Goal: Navigation & Orientation: Find specific page/section

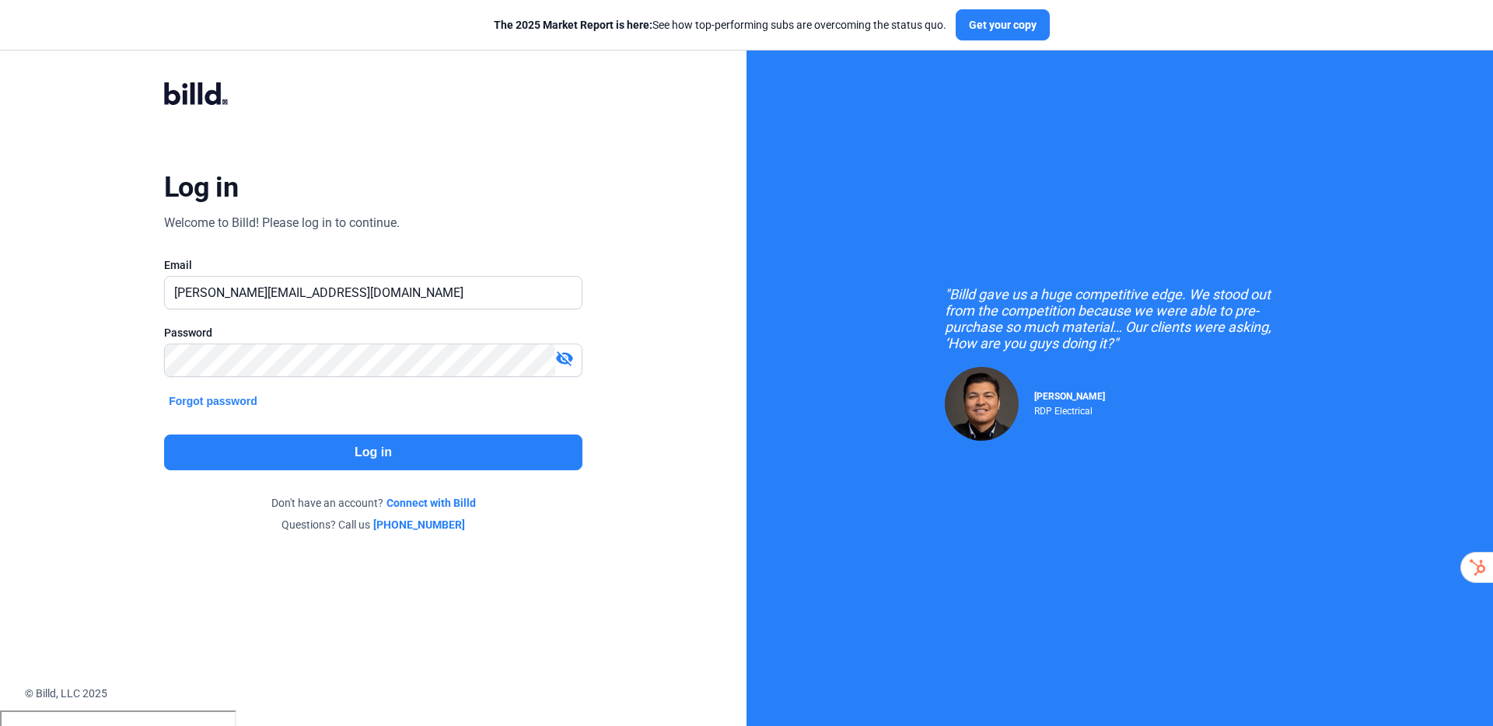
click at [331, 454] on button "Log in" at bounding box center [373, 453] width 418 height 36
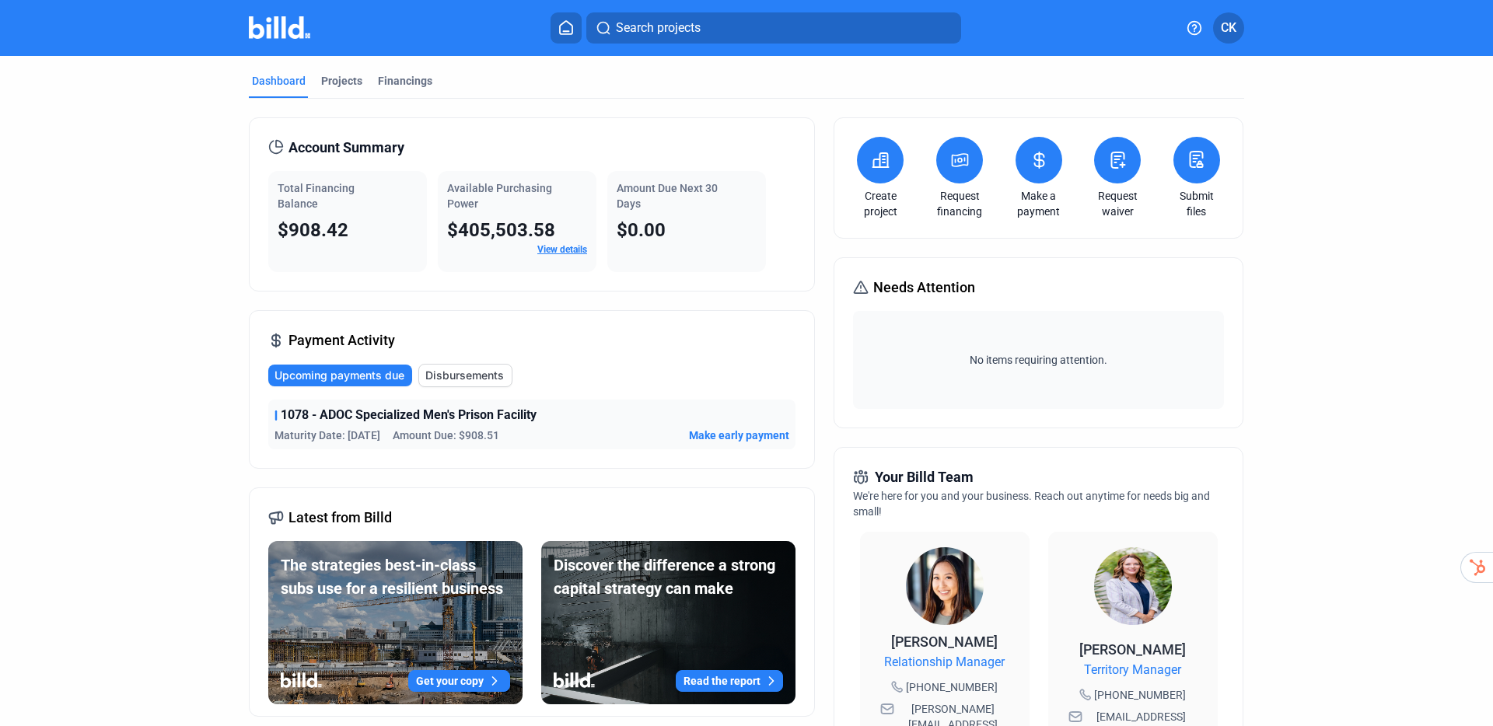
click at [566, 249] on link "View details" at bounding box center [562, 249] width 50 height 11
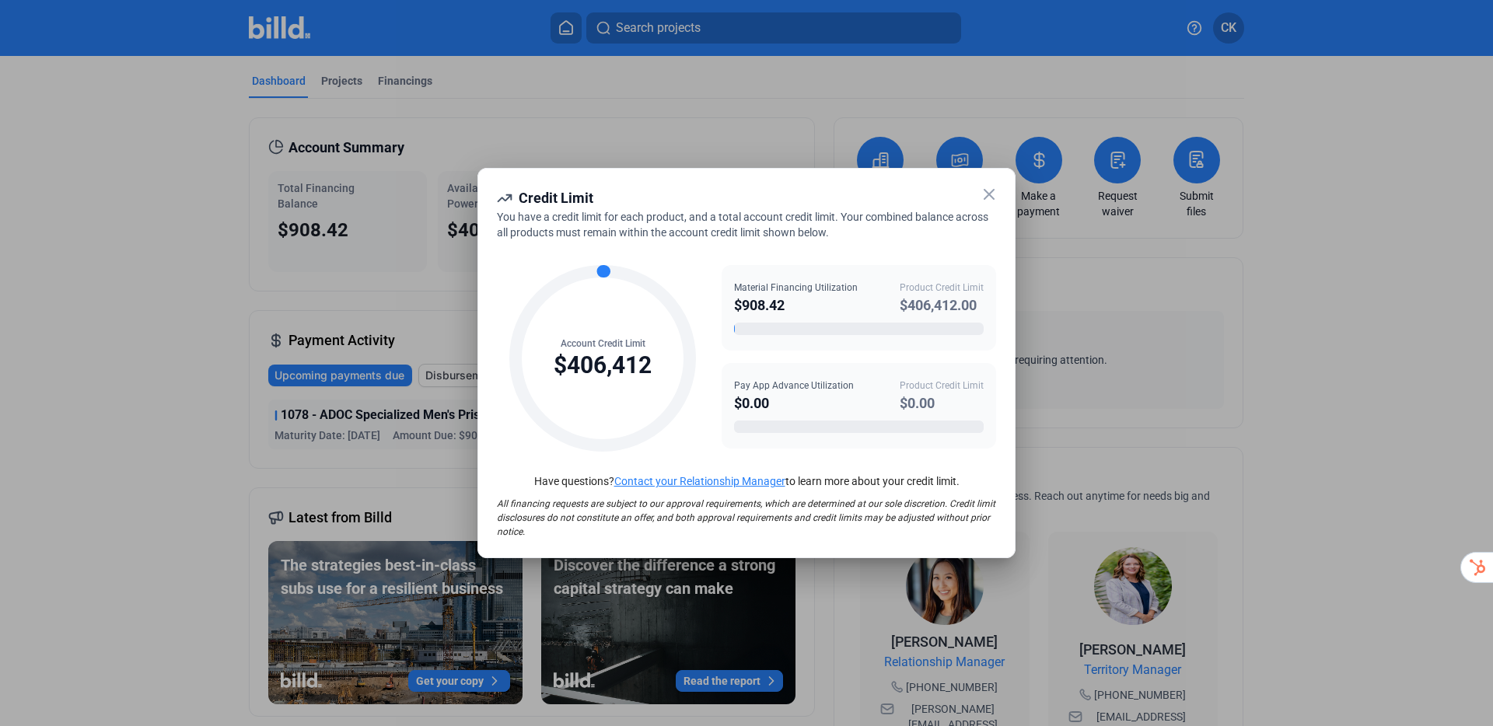
click at [984, 193] on icon at bounding box center [989, 194] width 19 height 19
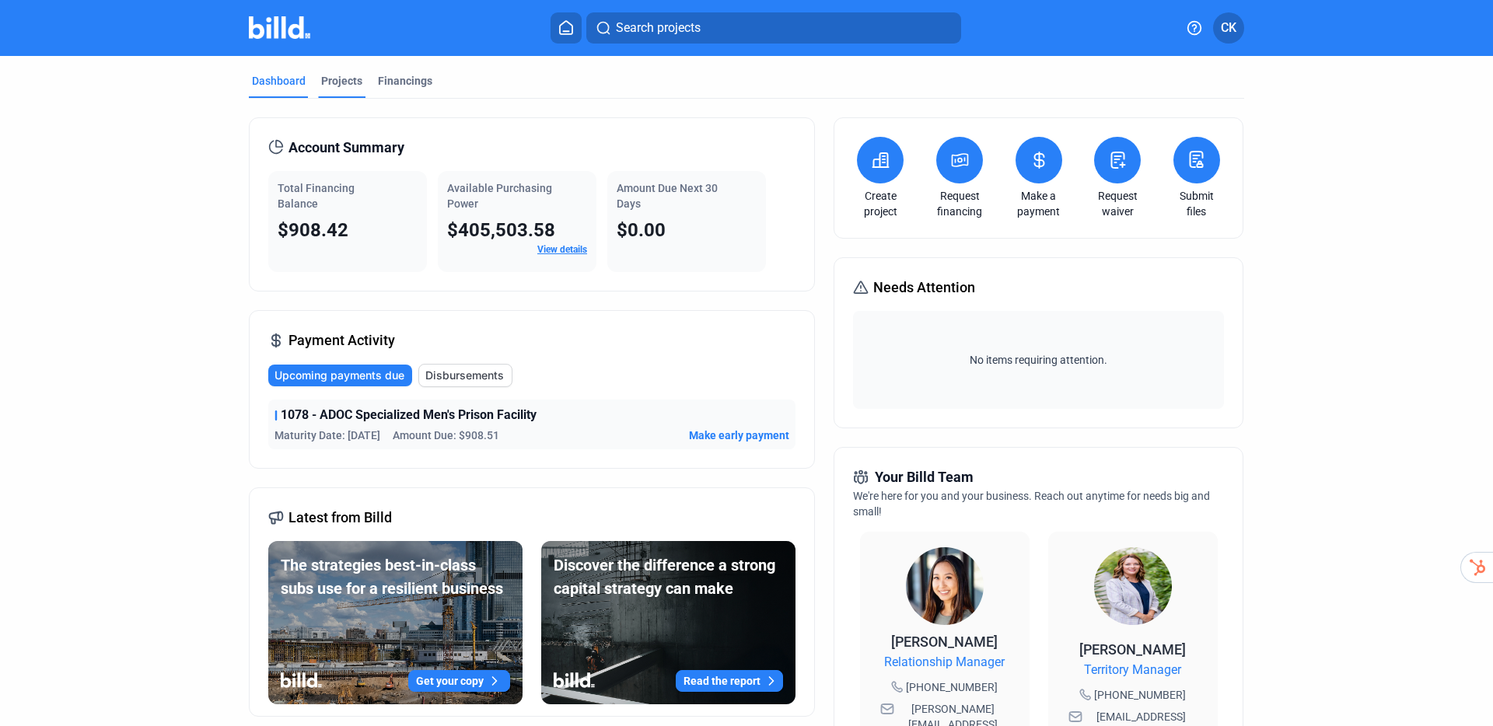
click at [347, 75] on div "Projects" at bounding box center [341, 81] width 41 height 16
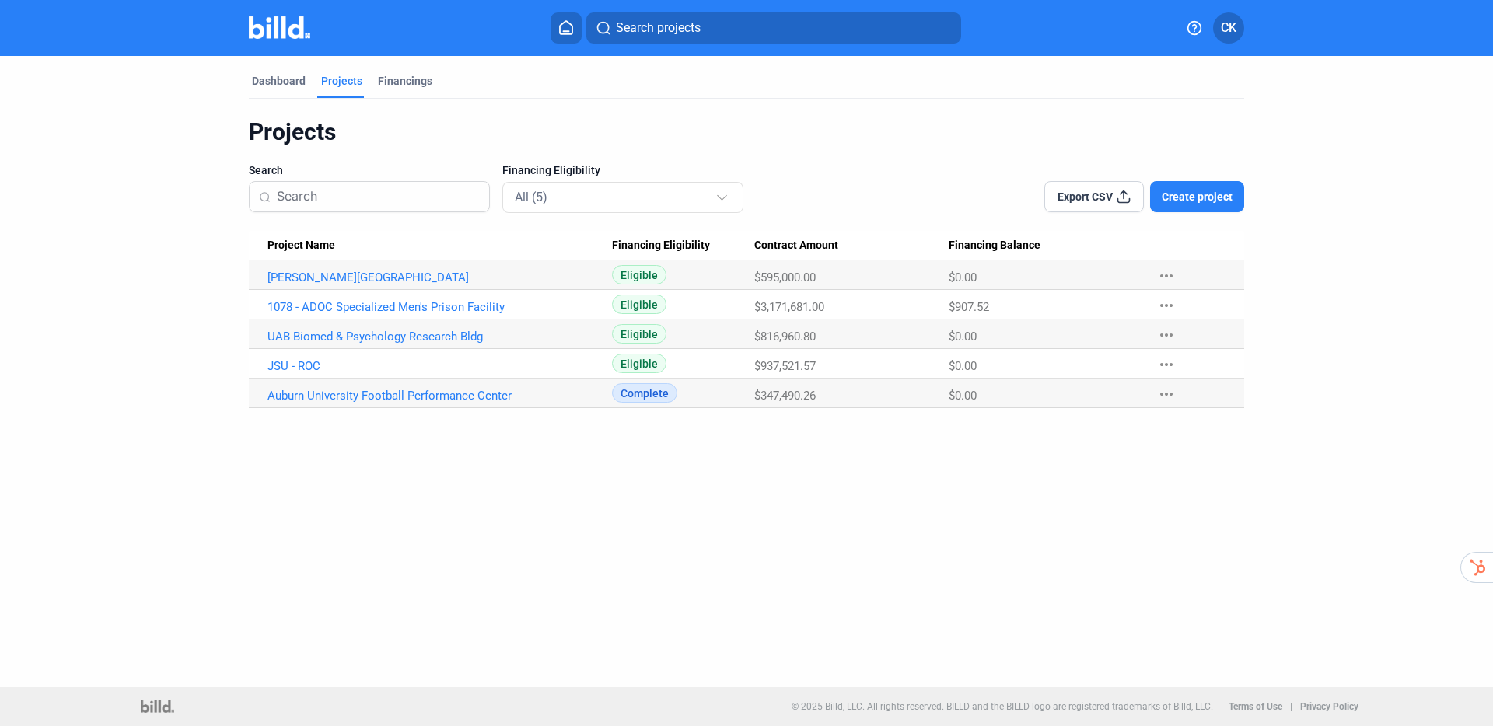
click at [1163, 366] on mat-icon "more_horiz" at bounding box center [1166, 364] width 19 height 19
click at [1059, 438] on div at bounding box center [746, 363] width 1493 height 726
click at [929, 494] on div "Dashboard Projects Financings Projects Search Financing Eligibility All (5) Exp…" at bounding box center [746, 371] width 1493 height 631
